Goal: Navigation & Orientation: Understand site structure

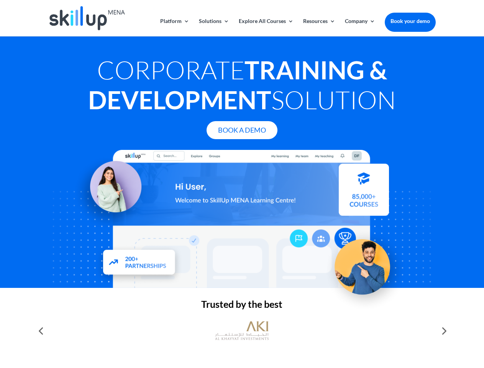
click at [242, 184] on div at bounding box center [241, 219] width 387 height 138
click at [213, 27] on link "Solutions" at bounding box center [214, 27] width 30 height 18
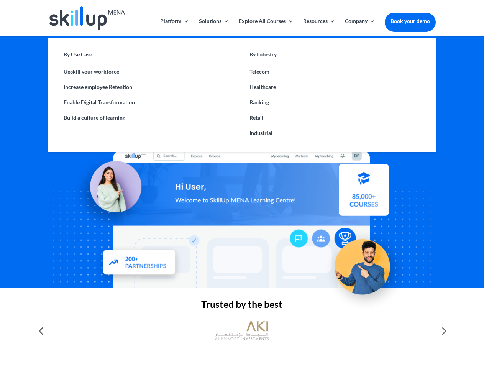
click at [265, 27] on link "Explore All Courses" at bounding box center [266, 27] width 55 height 18
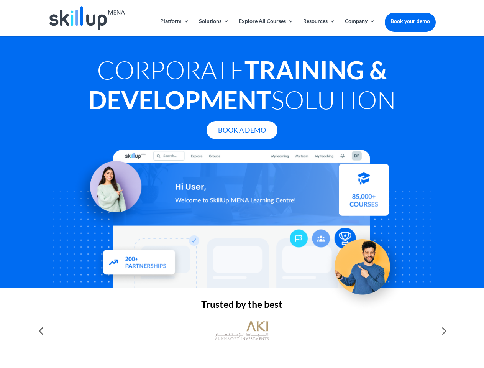
click at [318, 27] on link "Resources" at bounding box center [319, 27] width 32 height 18
click at [360, 27] on link "Company" at bounding box center [360, 27] width 30 height 18
click at [242, 331] on img at bounding box center [242, 330] width 54 height 27
